Goal: Information Seeking & Learning: Learn about a topic

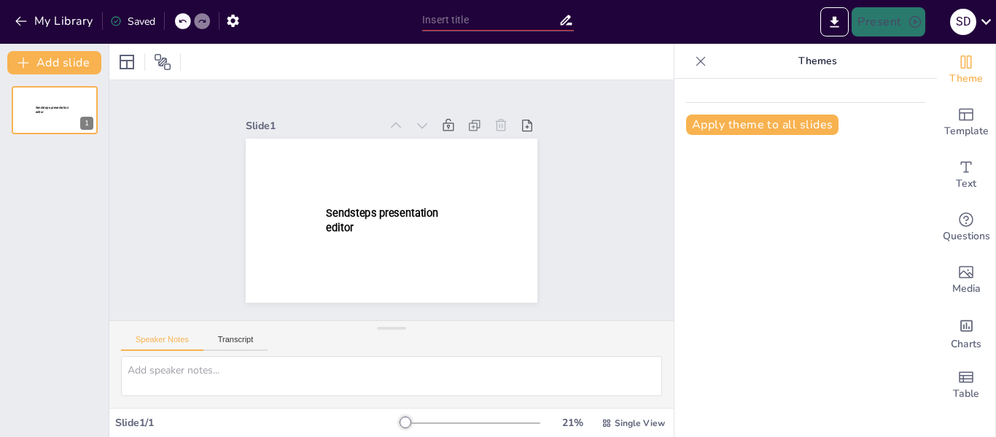
type input "Gaseous Ionization Detectors"
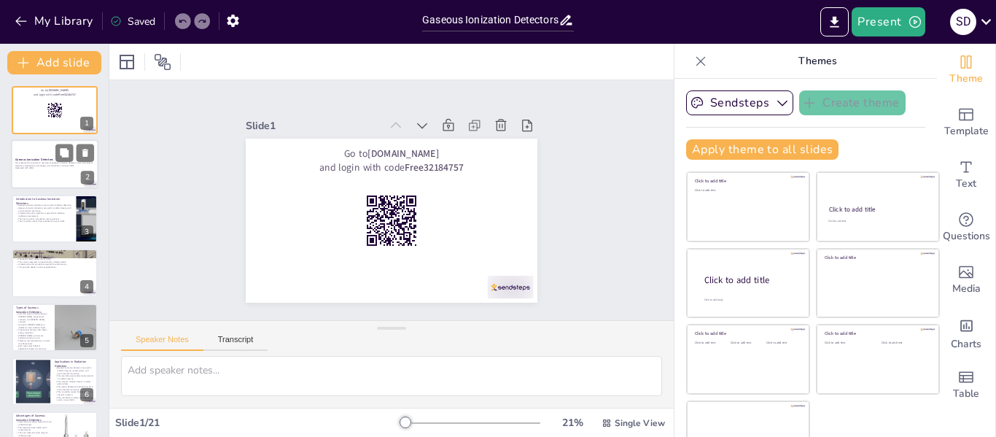
click at [50, 165] on p "This presentation provides an overview of gaseous ionization detectors, their p…" at bounding box center [54, 164] width 79 height 5
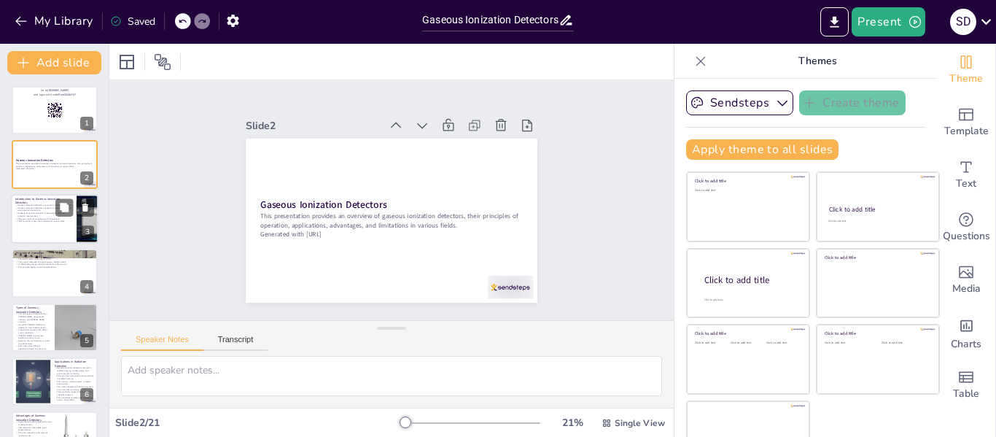
checkbox input "true"
click at [30, 220] on p "Their versatility makes them suitable for various fields." at bounding box center [43, 221] width 57 height 3
type textarea "Gaseous ionization detectors serve a vital role in measuring [MEDICAL_DATA], wh…"
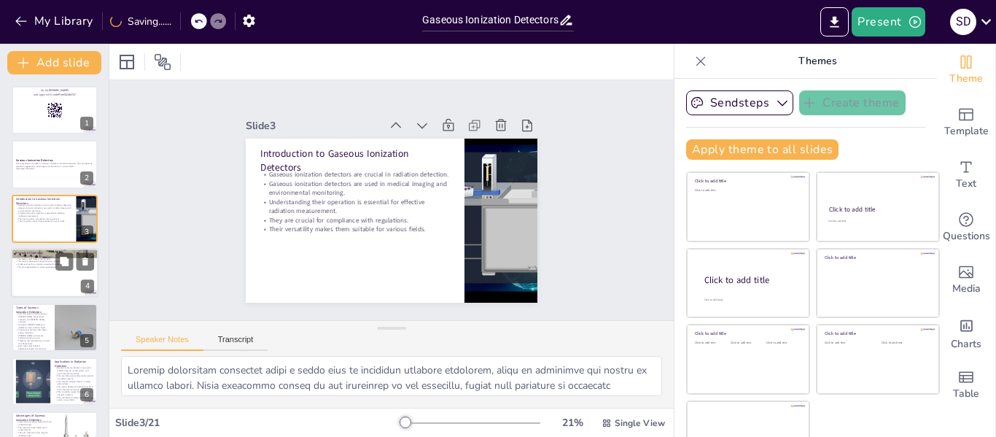
checkbox input "true"
click at [62, 280] on div at bounding box center [54, 273] width 87 height 50
type textarea "The process of ionization is central to the operation of gaseous ionization det…"
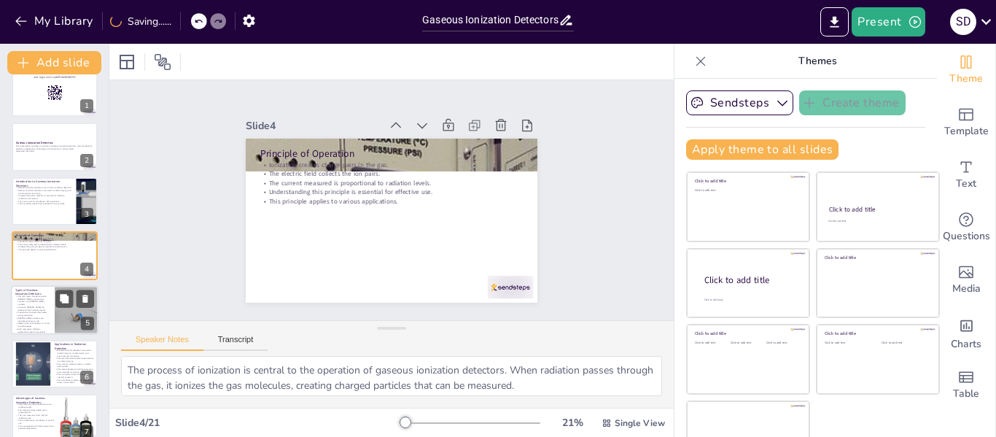
checkbox input "true"
click at [31, 311] on p "Proportional counters offer better energy resolution." at bounding box center [32, 313] width 35 height 5
type textarea "Loremipsumd sita con adipiscin elits do eiusmod temporinci utlaboree do magnaal…"
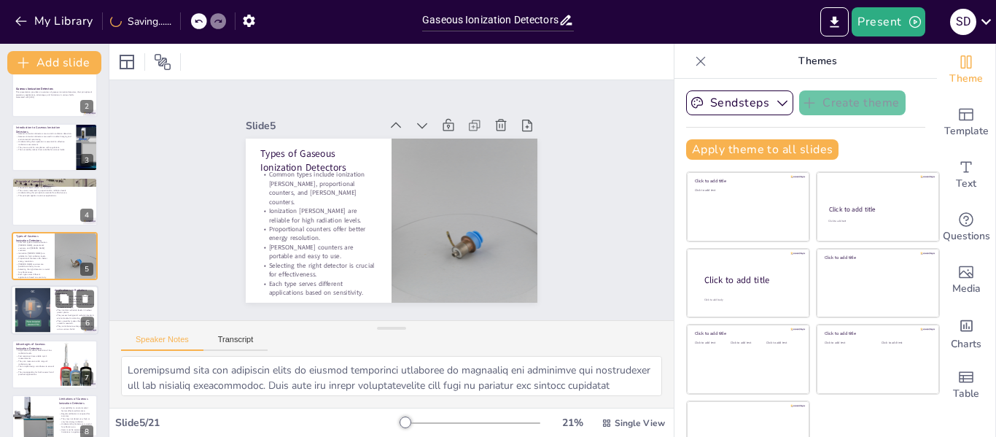
checkbox input "true"
click at [37, 321] on div at bounding box center [32, 310] width 79 height 44
type textarea "The broad range of applications for gaseous ionization detectors highlights the…"
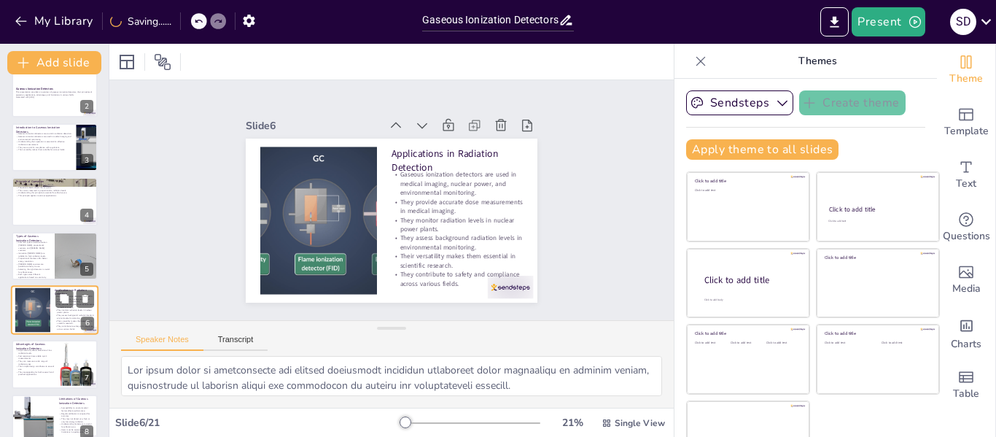
scroll to position [126, 0]
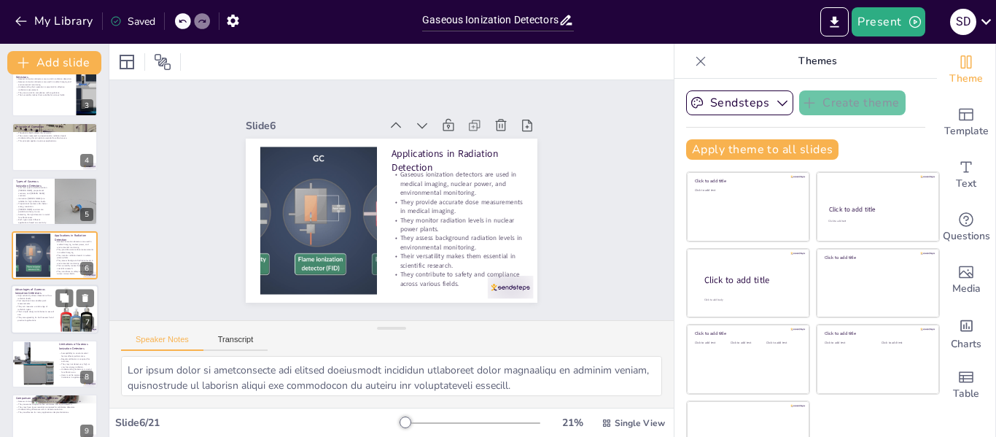
checkbox input "true"
click at [36, 305] on p "They can measure a wide range of radiation types." at bounding box center [34, 307] width 39 height 5
type textarea "The high sensitivity of gaseous ionization detectors is a significant advantage…"
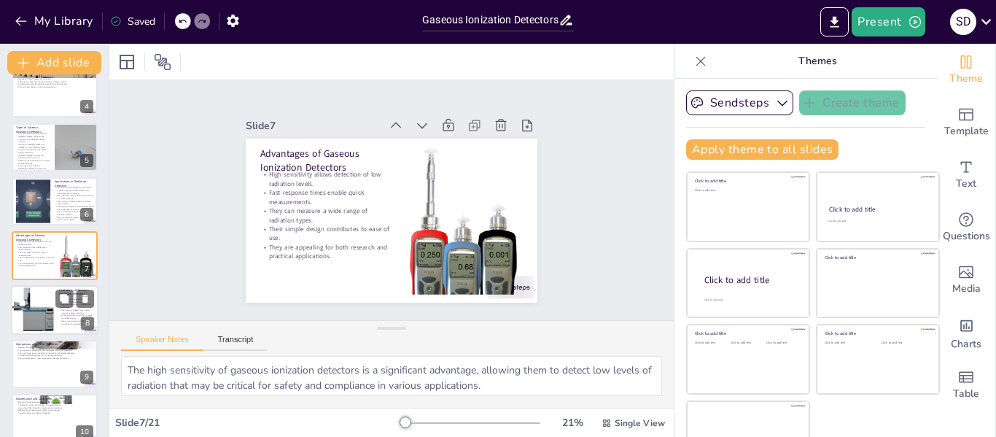
checkbox input "true"
click at [44, 329] on div at bounding box center [33, 310] width 50 height 50
type textarea "The performance of gaseous ionization detectors can be significantly impacted b…"
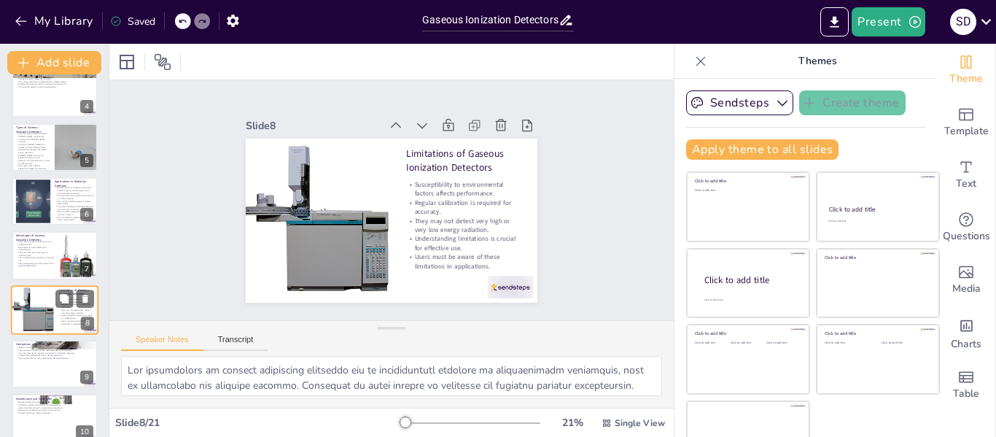
scroll to position [234, 0]
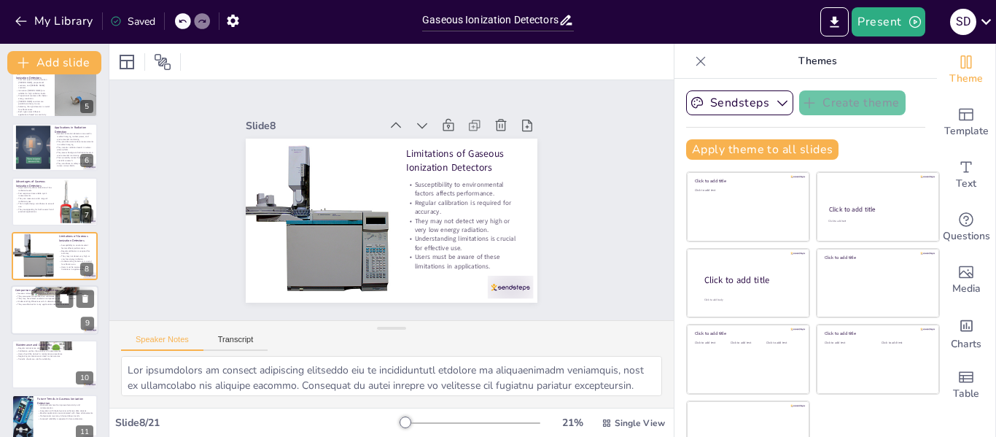
checkbox input "true"
click at [37, 308] on div at bounding box center [54, 310] width 87 height 50
type textarea "The cost-effectiveness of gaseous ionization detectors makes them appealing for…"
checkbox input "true"
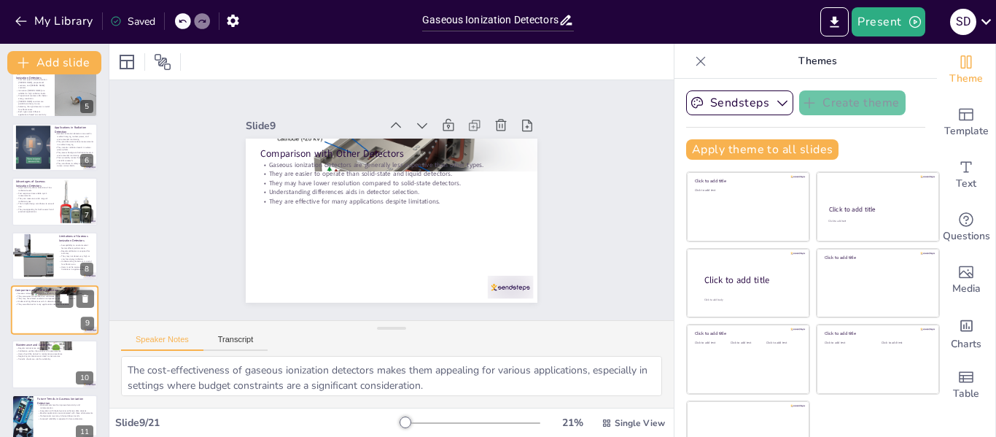
scroll to position [289, 0]
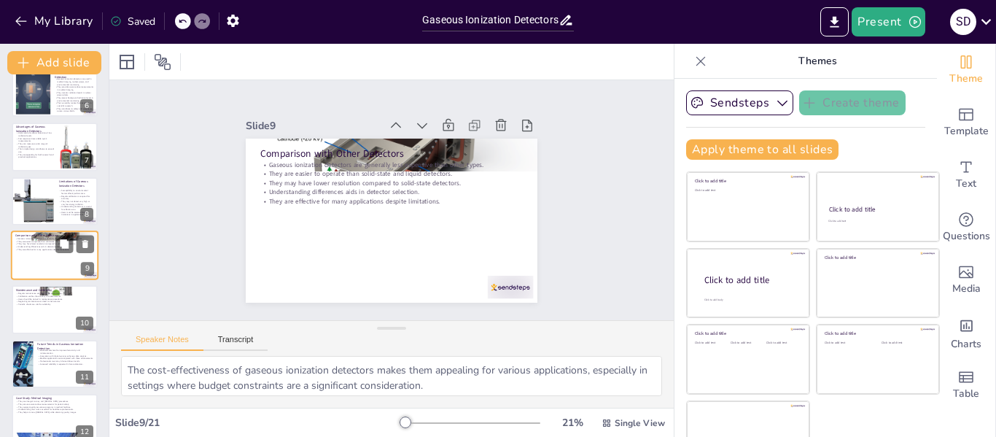
click at [37, 308] on div at bounding box center [55, 309] width 86 height 48
type textarea "Regular maintenance is crucial for ensuring that gaseous ionization detectors o…"
checkbox input "true"
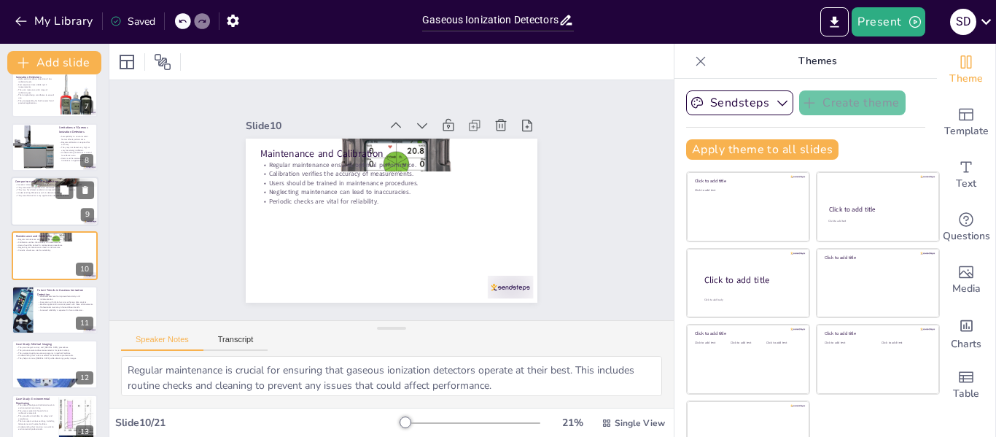
click at [37, 308] on p "Increased reliability is expected in future detectors." at bounding box center [65, 309] width 56 height 3
type textarea "Ongoing advancements in technology are driving improvements in sensitivity and …"
checkbox input "true"
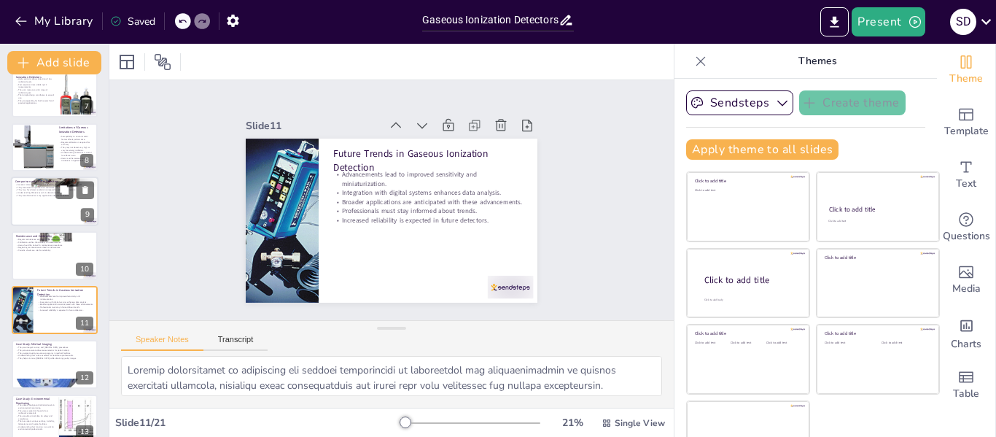
scroll to position [397, 0]
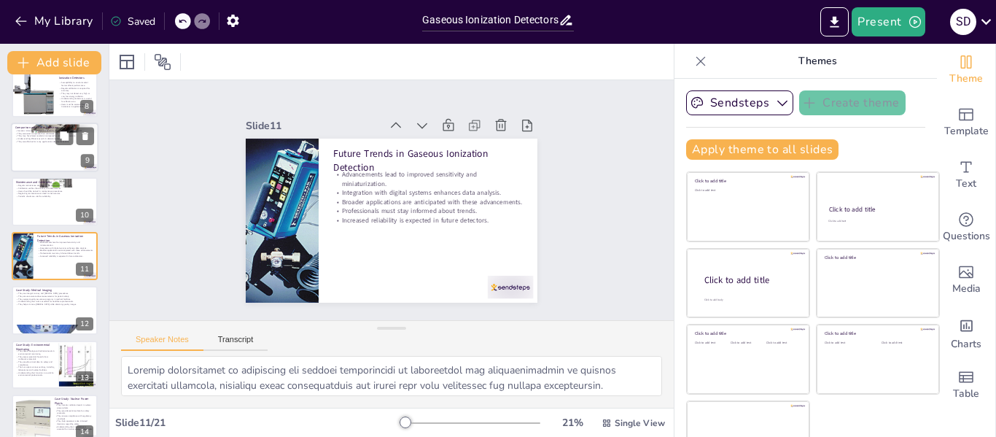
click at [37, 308] on div at bounding box center [55, 310] width 86 height 48
type textarea "The role of gaseous ionization detectors in medical imaging is crucial, as they…"
checkbox input "true"
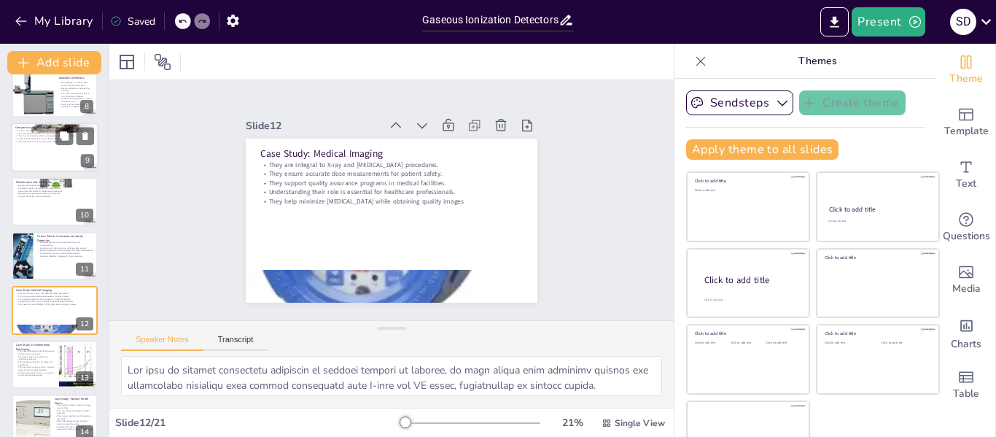
scroll to position [451, 0]
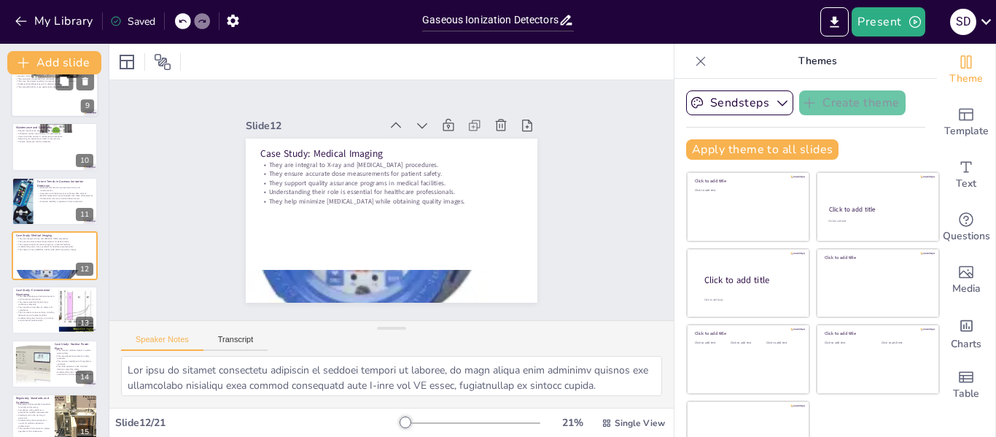
click at [37, 308] on p "They provide critical data for safety and compliance." at bounding box center [35, 307] width 39 height 5
type textarea "Gaseous ionization detectors play a vital role in environmental monitoring by d…"
checkbox input "true"
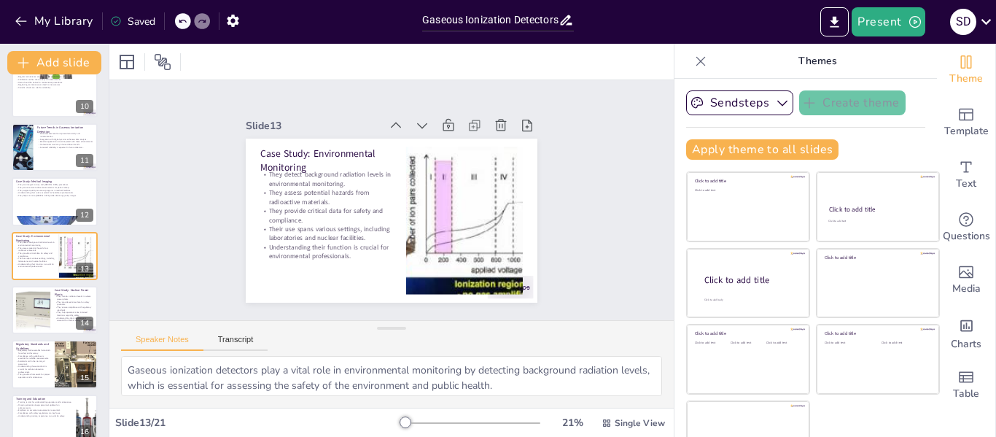
click at [37, 308] on div at bounding box center [33, 310] width 58 height 44
type textarea "Gaseous ionization detectors are crucial for monitoring radiation levels in nuc…"
checkbox input "true"
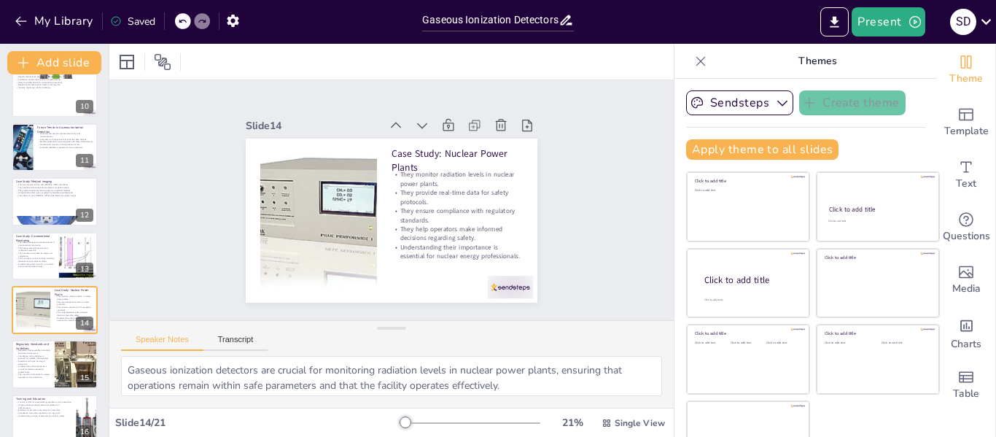
scroll to position [560, 0]
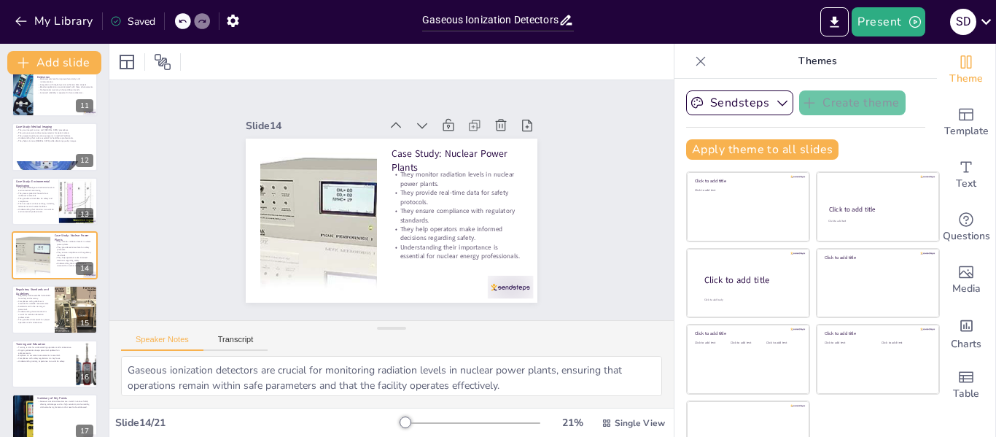
click at [37, 308] on p "Standards aid in the training of personnel." at bounding box center [33, 307] width 34 height 5
type textarea "Regulatory standards are fundamental in ensuring the safety and accuracy of gas…"
checkbox input "true"
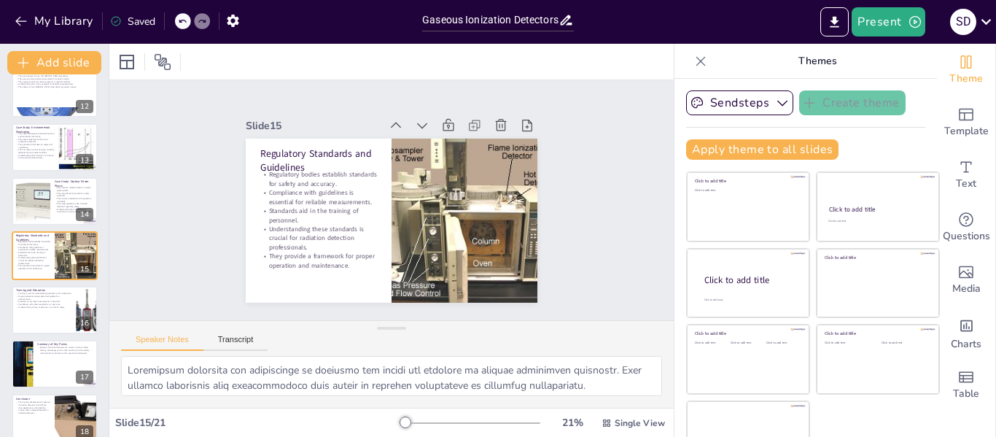
click at [37, 308] on p "Understanding training importance is crucial for safety." at bounding box center [44, 306] width 56 height 3
type textarea "Training is essential for personnel operating gaseous ionization detectors, as …"
checkbox input "true"
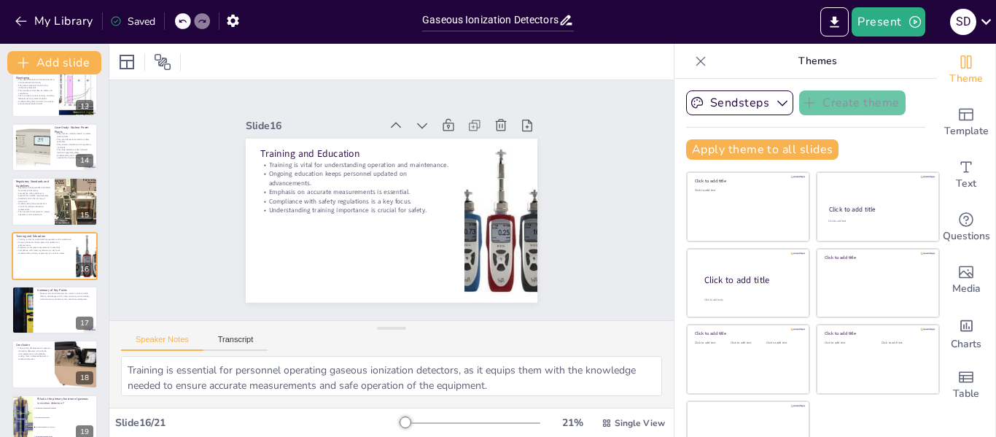
click at [37, 308] on div at bounding box center [55, 310] width 86 height 48
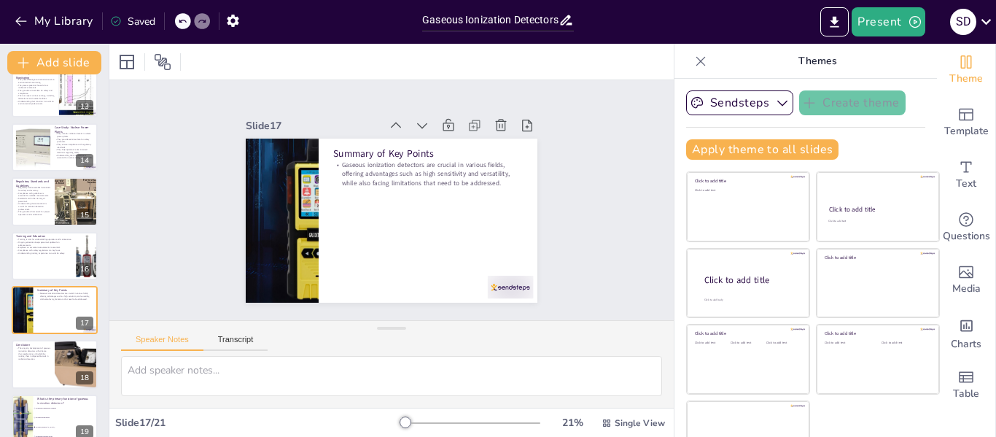
scroll to position [722, 0]
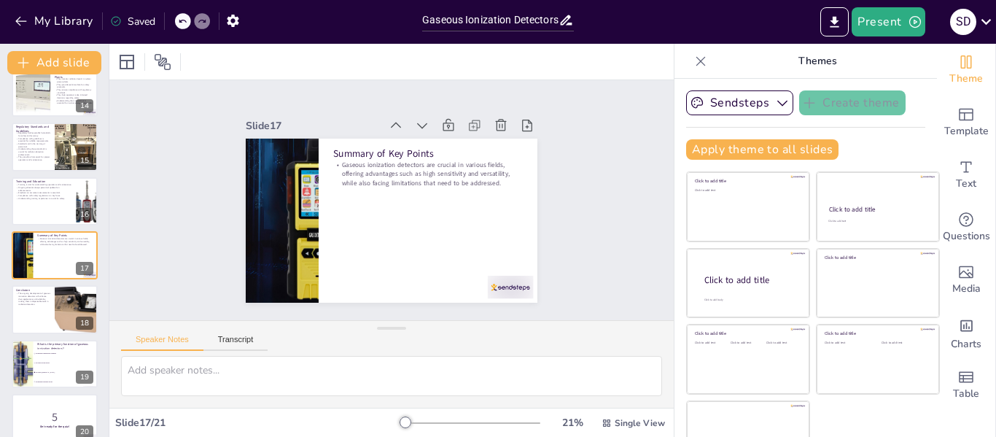
click at [37, 308] on div at bounding box center [55, 309] width 86 height 48
checkbox input "true"
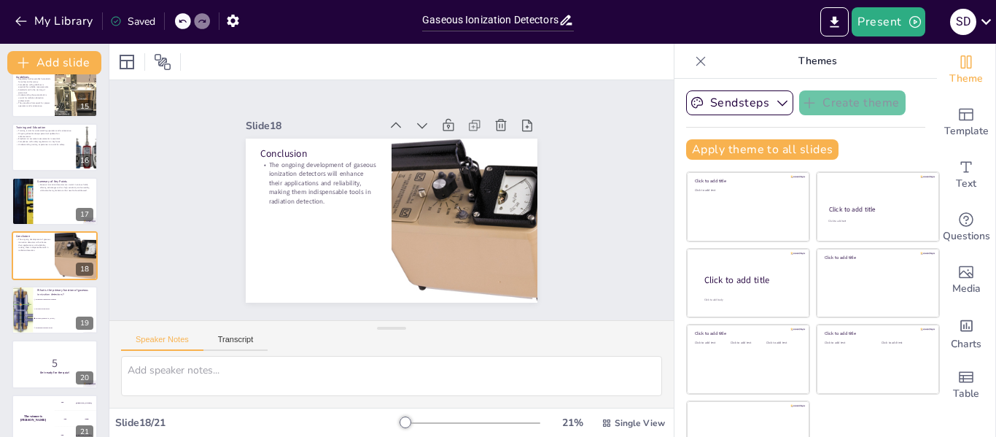
click at [37, 308] on span "To detect sound levels" at bounding box center [66, 308] width 61 height 1
type textarea "The correct answer is "To detect [MEDICAL_DATA]," which is the primary function…"
checkbox input "true"
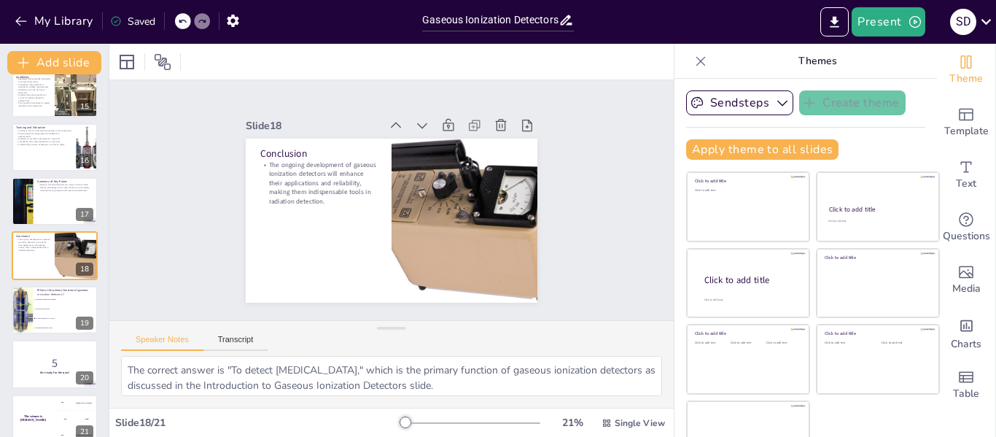
scroll to position [794, 0]
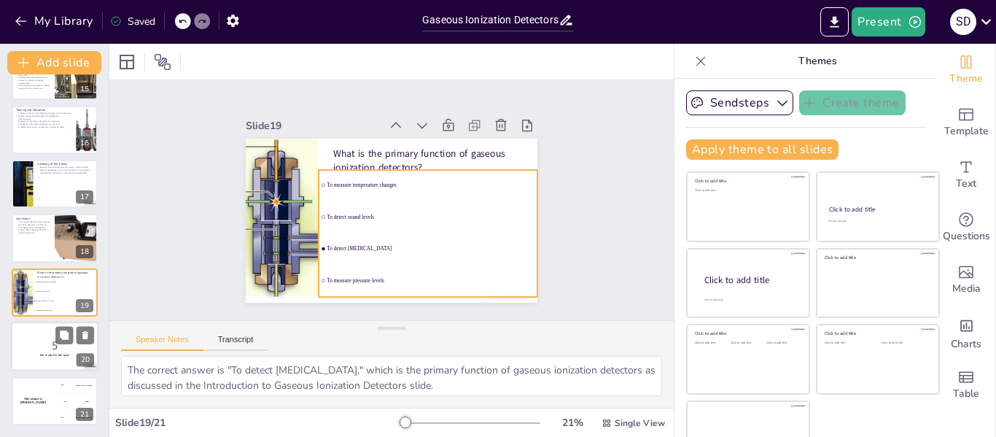
checkbox input "true"
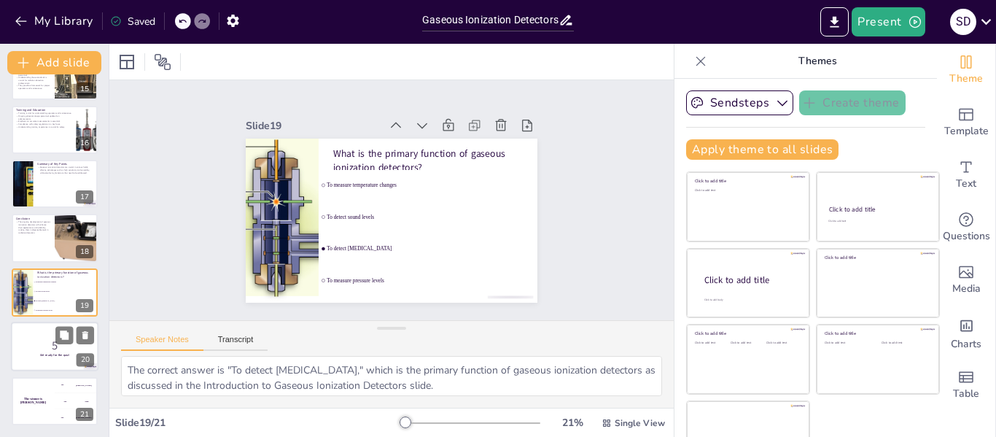
checkbox input "true"
click at [42, 335] on div at bounding box center [54, 346] width 87 height 50
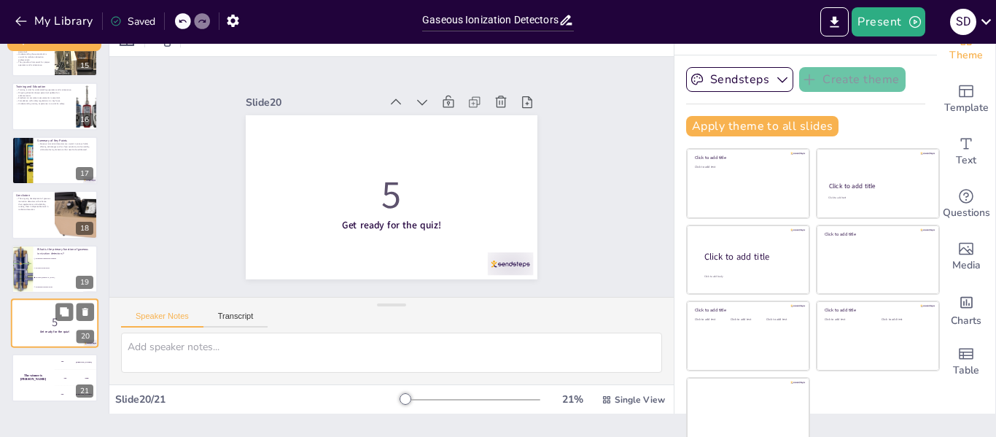
scroll to position [34, 0]
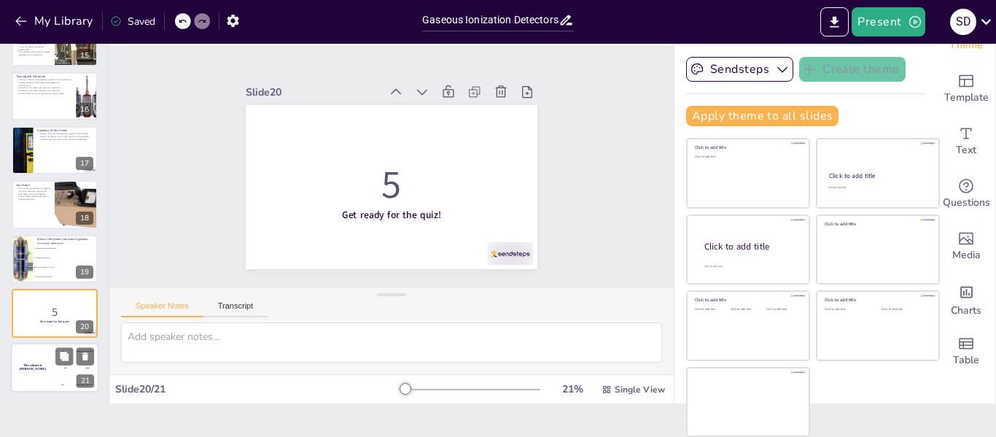
click at [41, 349] on div "The winner is [PERSON_NAME]" at bounding box center [33, 368] width 44 height 50
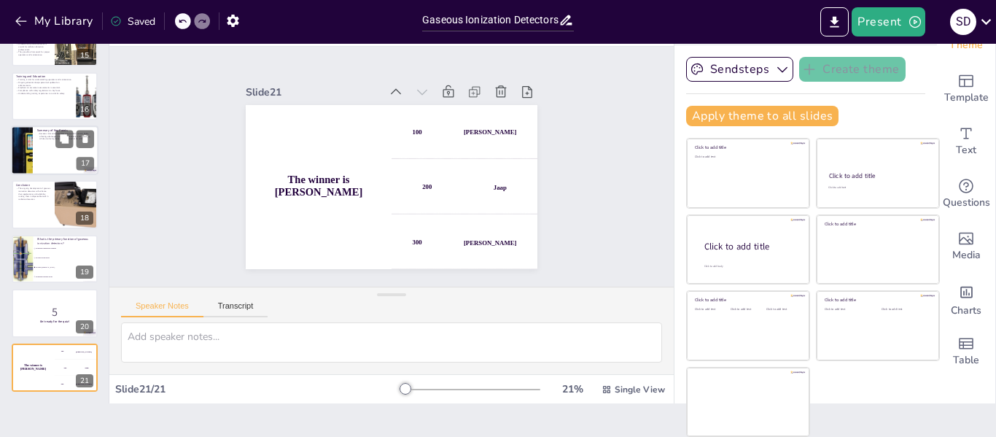
click at [45, 153] on div at bounding box center [54, 150] width 87 height 50
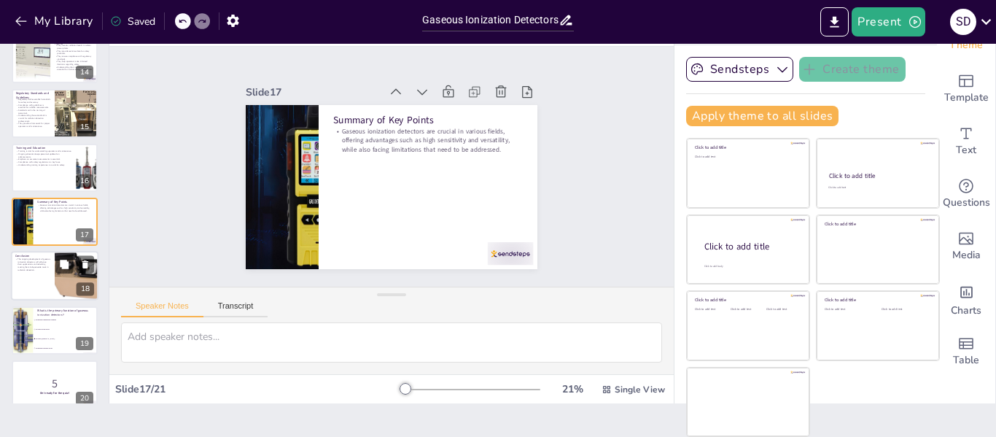
click at [35, 267] on p "The ongoing development of gaseous ionization detectors will enhance their appl…" at bounding box center [32, 265] width 35 height 14
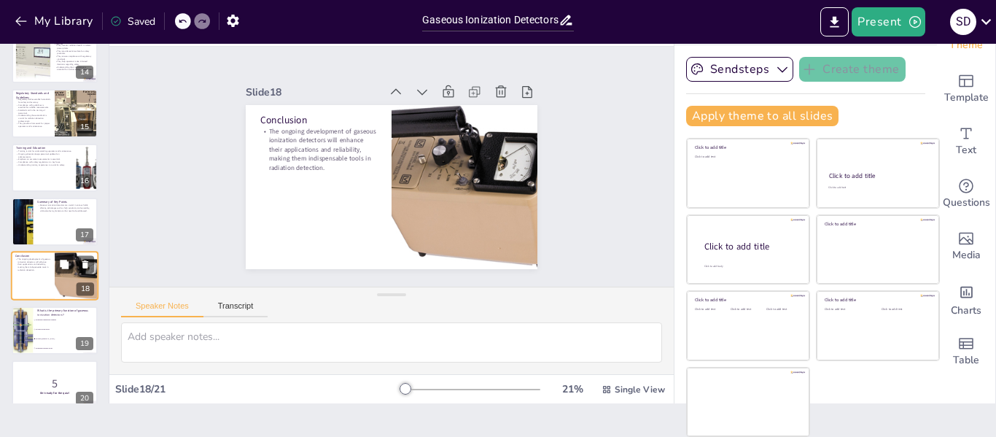
scroll to position [776, 0]
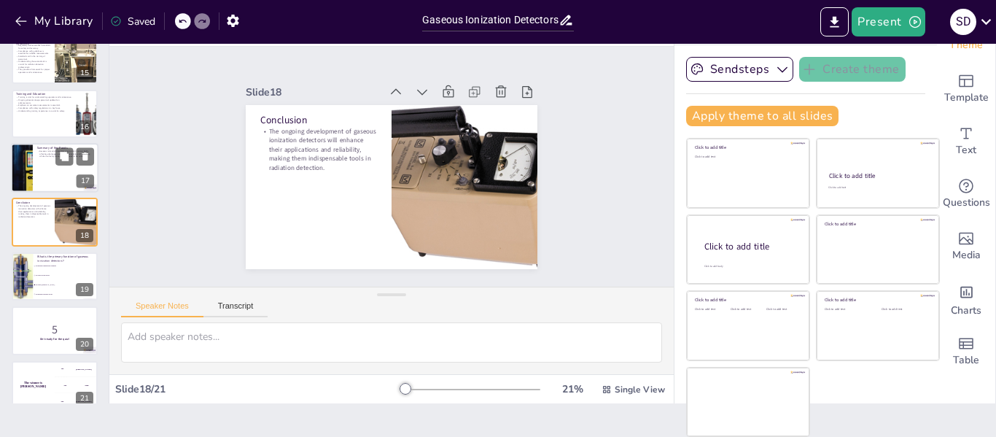
click at [38, 181] on div at bounding box center [54, 168] width 87 height 50
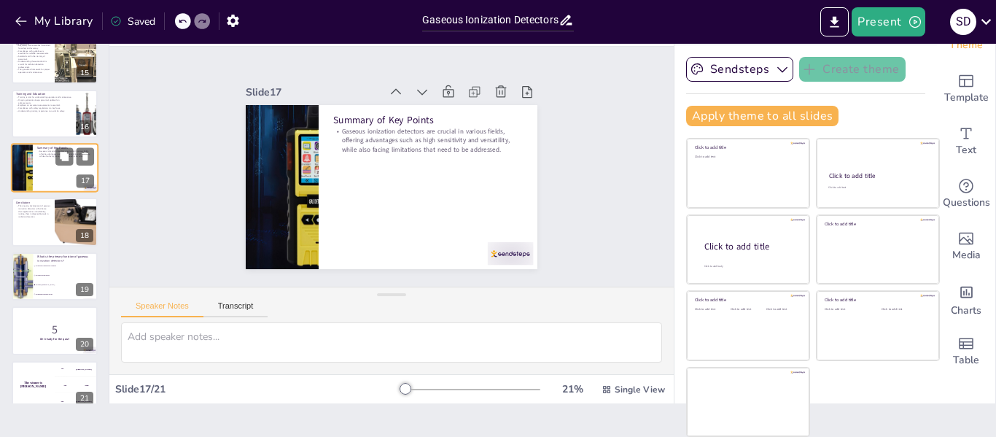
scroll to position [722, 0]
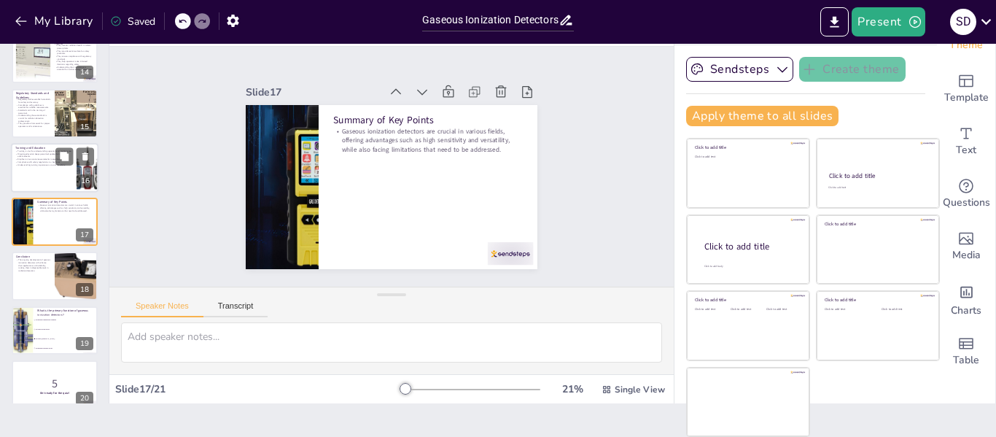
checkbox input "true"
click at [40, 165] on p "Understanding training importance is crucial for safety." at bounding box center [43, 164] width 57 height 3
type textarea "Training is essential for personnel operating gaseous ionization detectors, as …"
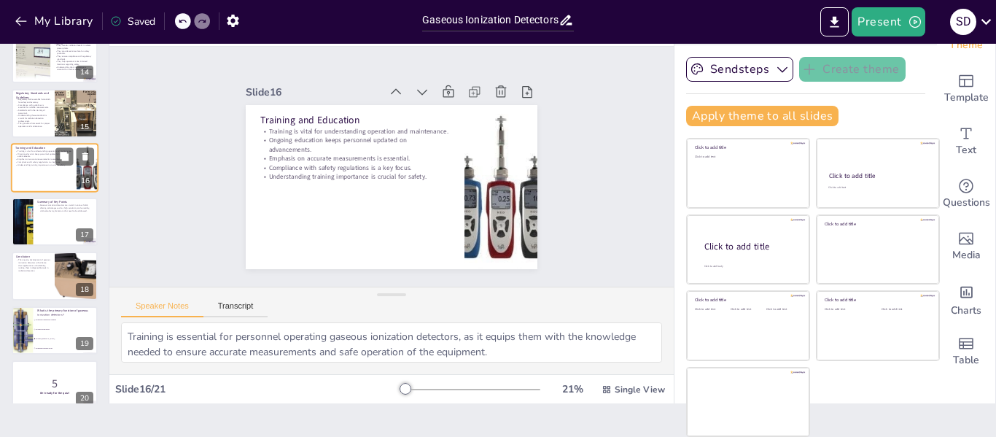
scroll to position [668, 0]
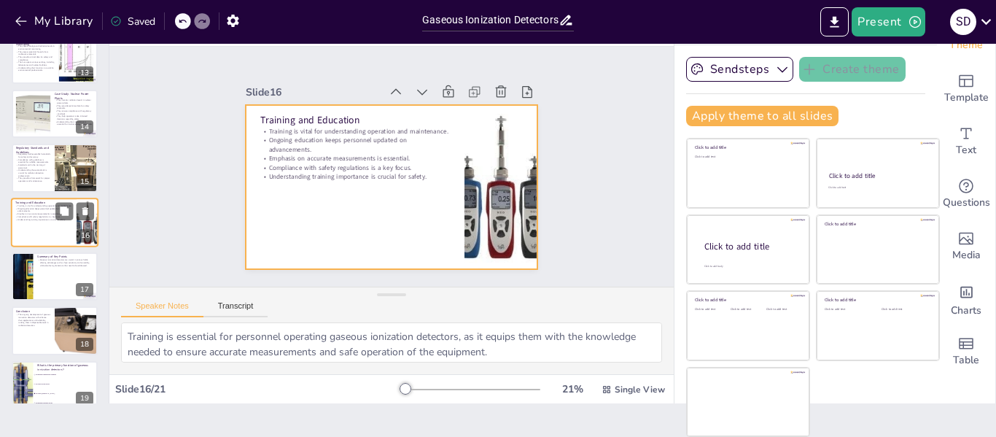
click at [31, 227] on div at bounding box center [54, 223] width 87 height 50
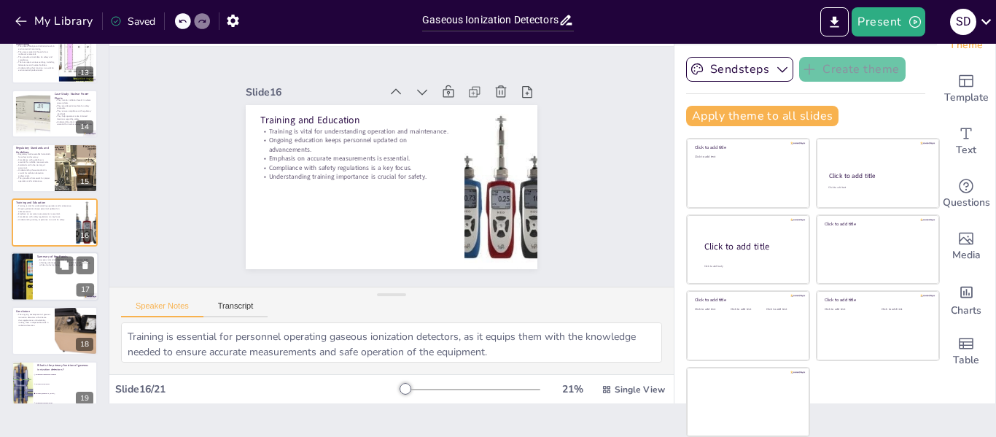
checkbox input "true"
click at [36, 271] on div at bounding box center [54, 276] width 87 height 50
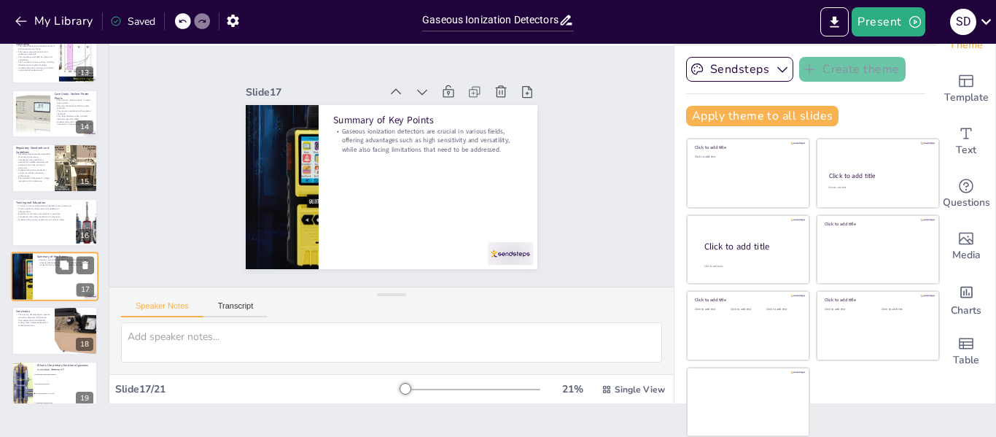
scroll to position [722, 0]
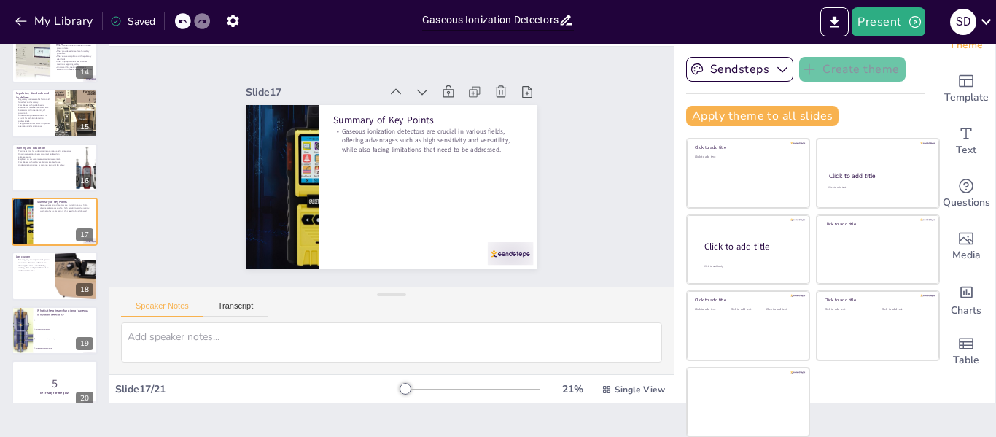
checkbox input "true"
